Goal: Transaction & Acquisition: Obtain resource

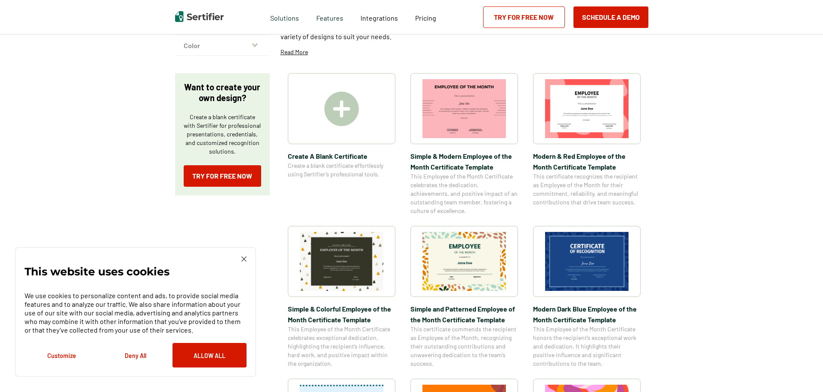
scroll to position [129, 0]
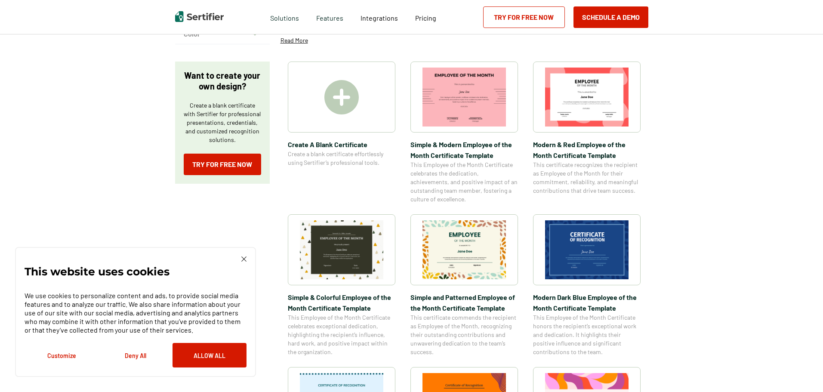
click at [618, 268] on img at bounding box center [586, 249] width 83 height 59
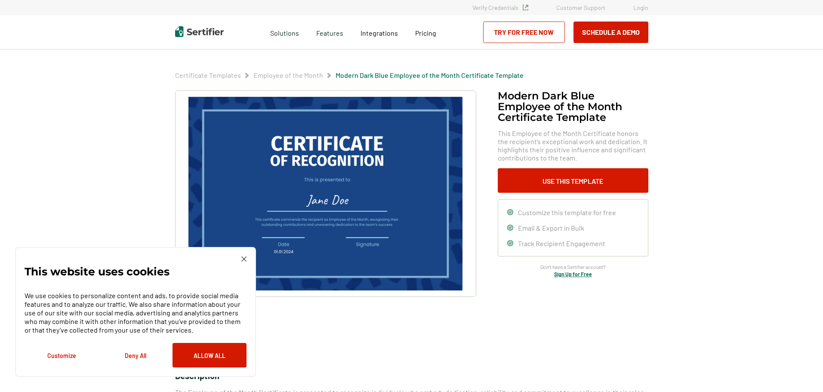
click at [242, 258] on img at bounding box center [243, 258] width 5 height 5
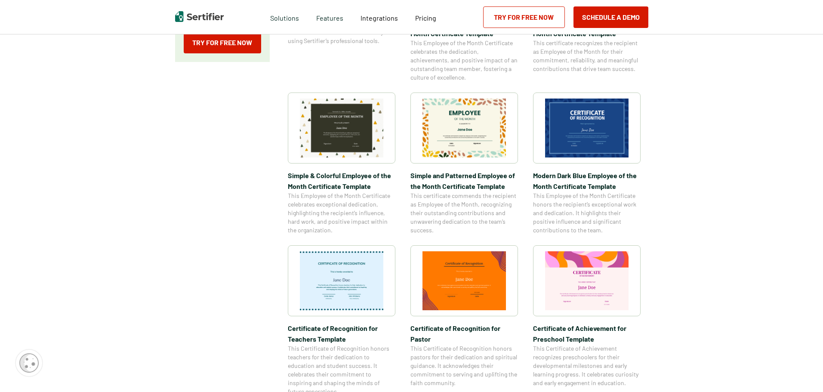
scroll to position [301, 0]
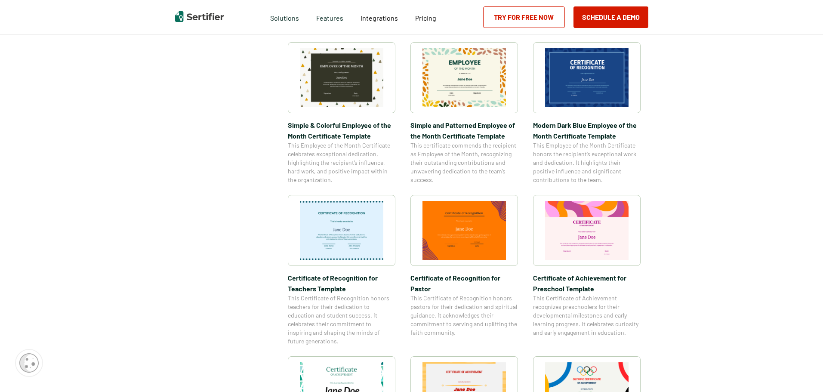
click at [350, 257] on img at bounding box center [341, 230] width 83 height 59
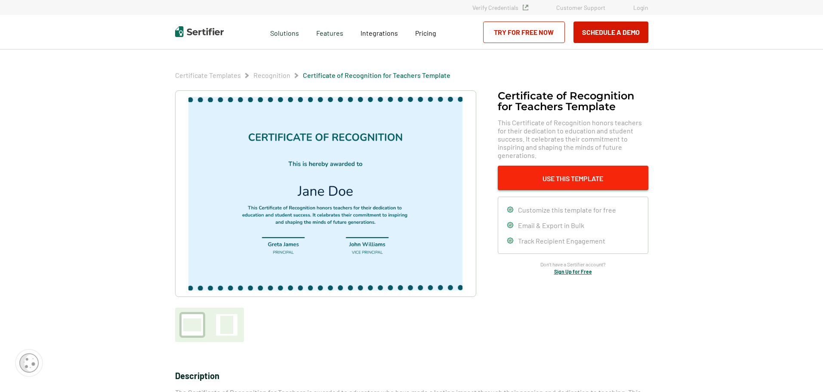
click at [579, 168] on button "Use This Template" at bounding box center [573, 178] width 151 height 25
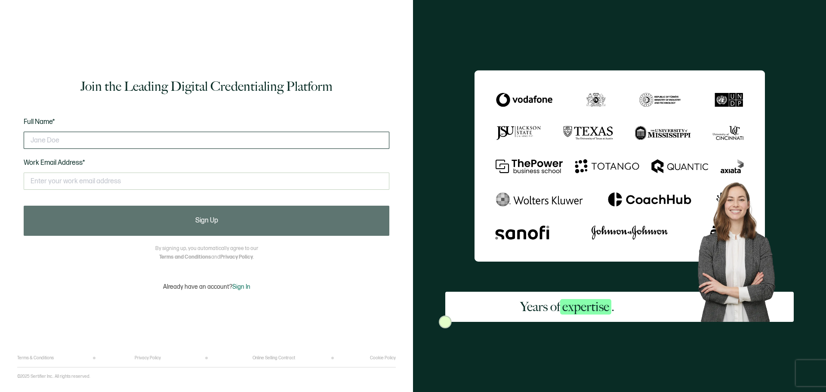
click at [79, 139] on input "text" at bounding box center [207, 140] width 366 height 17
type input "[PERSON_NAME]"
click at [52, 181] on input "text" at bounding box center [207, 181] width 366 height 17
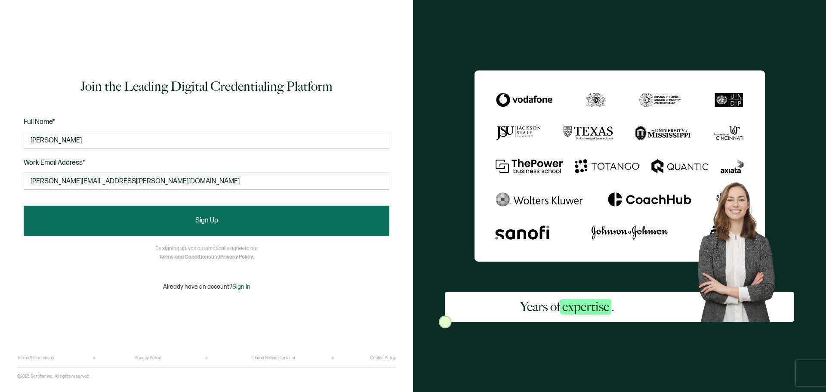
type input "[PERSON_NAME][EMAIL_ADDRESS][PERSON_NAME][DOMAIN_NAME]"
click at [166, 211] on button "Sign Up" at bounding box center [207, 221] width 366 height 30
